Goal: Information Seeking & Learning: Learn about a topic

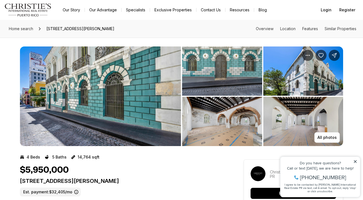
click at [156, 110] on img "View image gallery" at bounding box center [100, 95] width 161 height 99
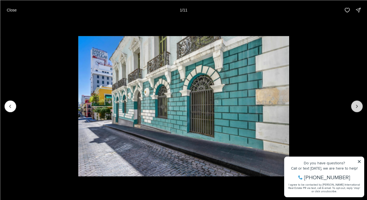
click at [357, 106] on icon "Next slide" at bounding box center [356, 106] width 1 height 3
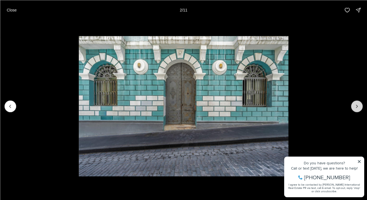
click at [357, 106] on icon "Next slide" at bounding box center [356, 106] width 1 height 3
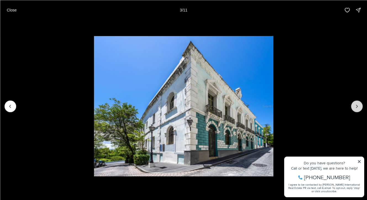
click at [357, 106] on icon "Next slide" at bounding box center [357, 106] width 6 height 6
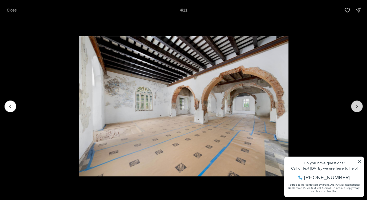
click at [357, 106] on icon "Next slide" at bounding box center [357, 106] width 6 height 6
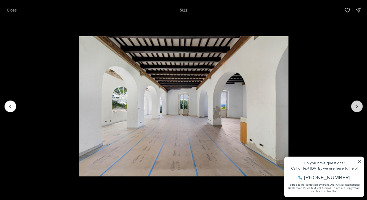
click at [357, 106] on icon "Next slide" at bounding box center [357, 106] width 6 height 6
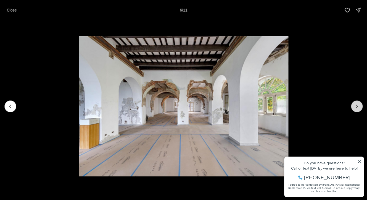
click at [357, 106] on icon "Next slide" at bounding box center [357, 106] width 6 height 6
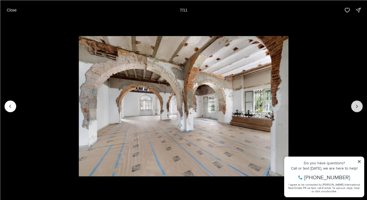
click at [356, 106] on icon "Next slide" at bounding box center [357, 106] width 6 height 6
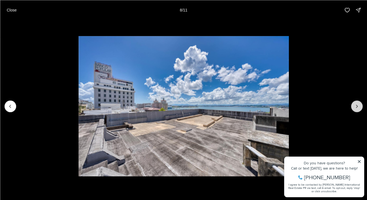
click at [356, 106] on icon "Next slide" at bounding box center [357, 106] width 6 height 6
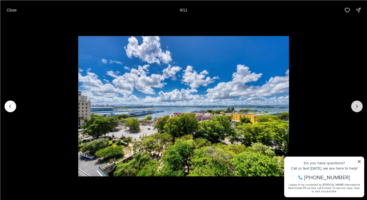
click at [356, 106] on icon "Next slide" at bounding box center [357, 106] width 6 height 6
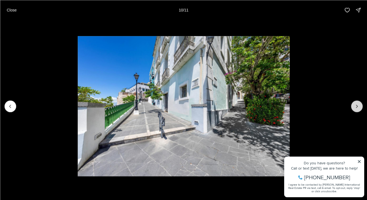
click at [356, 106] on icon "Next slide" at bounding box center [357, 106] width 6 height 6
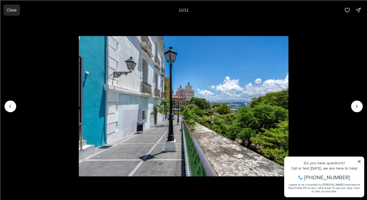
click at [8, 8] on p "Close" at bounding box center [12, 10] width 10 height 4
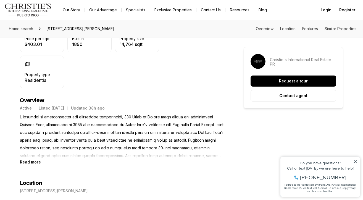
scroll to position [215, 0]
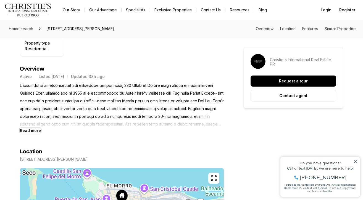
click at [36, 129] on b "Read more" at bounding box center [30, 130] width 21 height 5
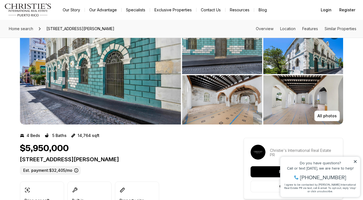
scroll to position [0, 0]
